Goal: Information Seeking & Learning: Learn about a topic

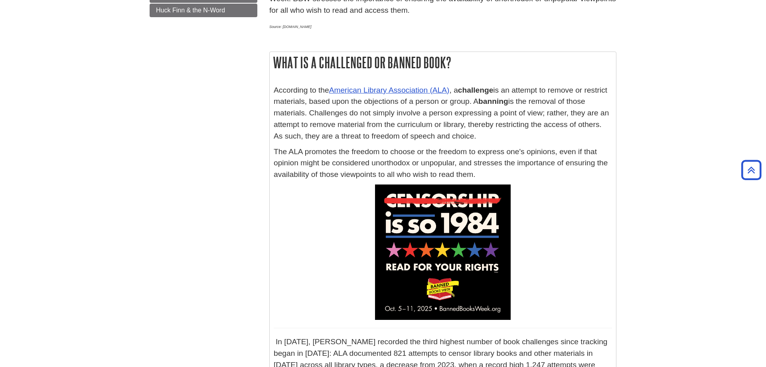
scroll to position [41, 0]
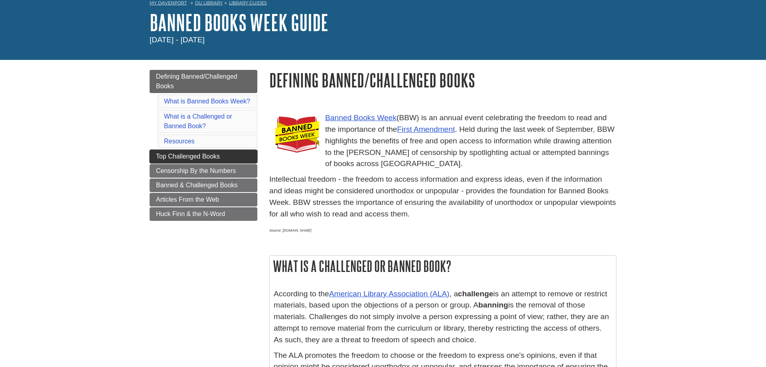
click at [236, 156] on link "Top Challenged Books" at bounding box center [204, 157] width 108 height 14
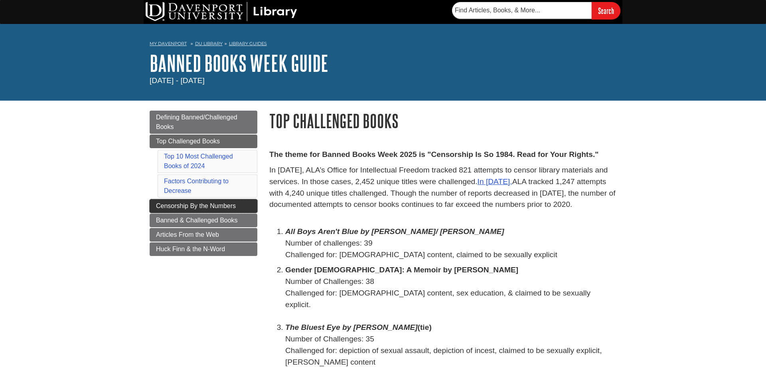
click at [158, 203] on link "Censorship By the Numbers" at bounding box center [204, 206] width 108 height 14
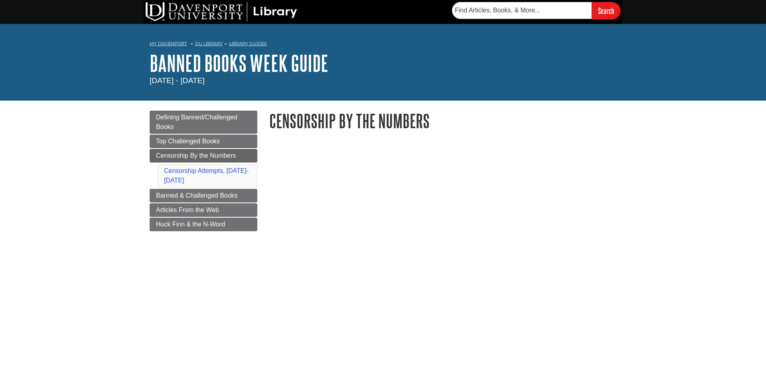
click at [736, 169] on body "Skip to Main Content Search My Davenport DU Library Library Guides Banned Books…" at bounding box center [383, 370] width 766 height 741
click at [181, 193] on span "Banned & Challenged Books" at bounding box center [197, 195] width 82 height 7
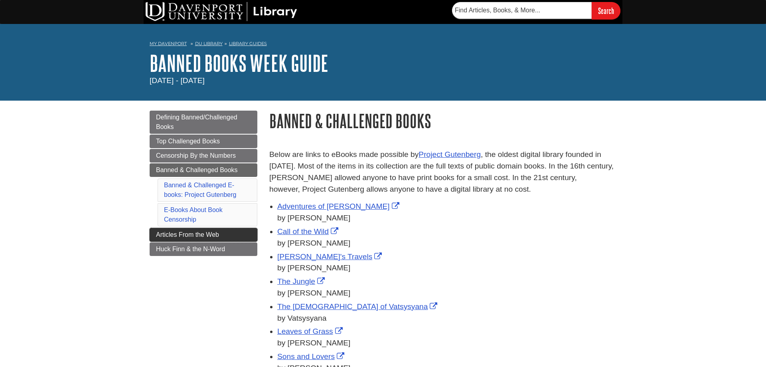
click at [157, 231] on link "Articles From the Web" at bounding box center [204, 235] width 108 height 14
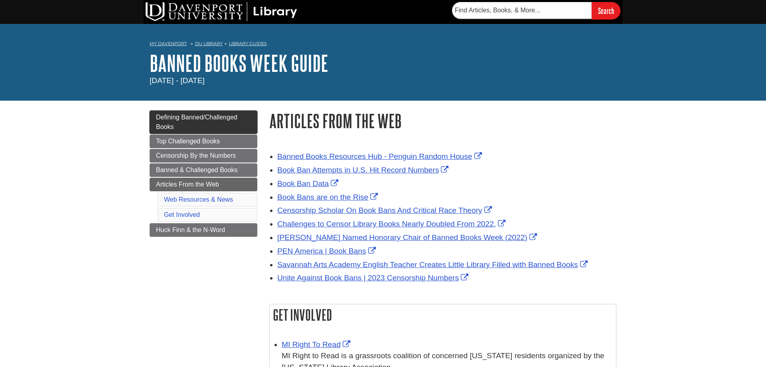
click at [182, 124] on link "Defining Banned/Challenged Books" at bounding box center [204, 122] width 108 height 23
